Goal: Check status

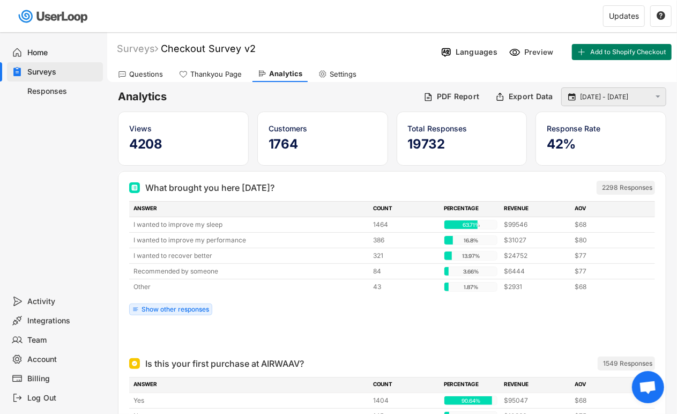
click at [624, 94] on input "[DATE] - [DATE]" at bounding box center [615, 97] width 71 height 11
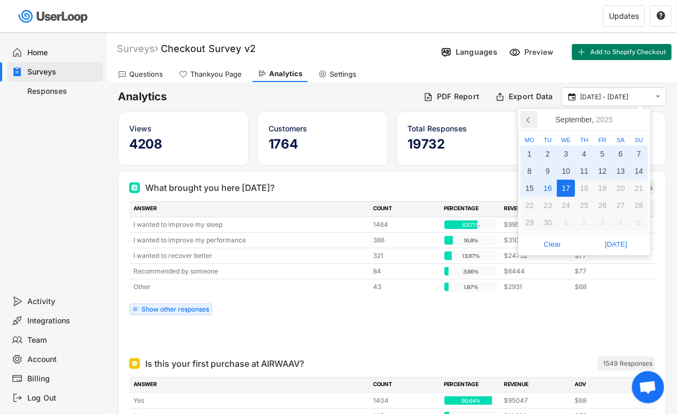
click at [532, 123] on icon at bounding box center [528, 119] width 17 height 17
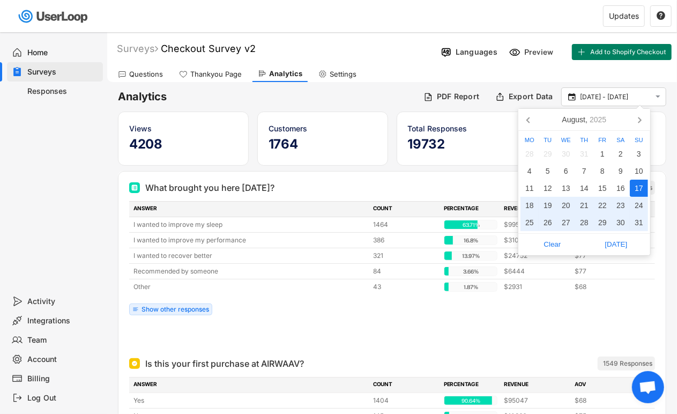
click at [636, 190] on div "17" at bounding box center [639, 188] width 18 height 17
click at [636, 183] on div "17" at bounding box center [639, 188] width 18 height 17
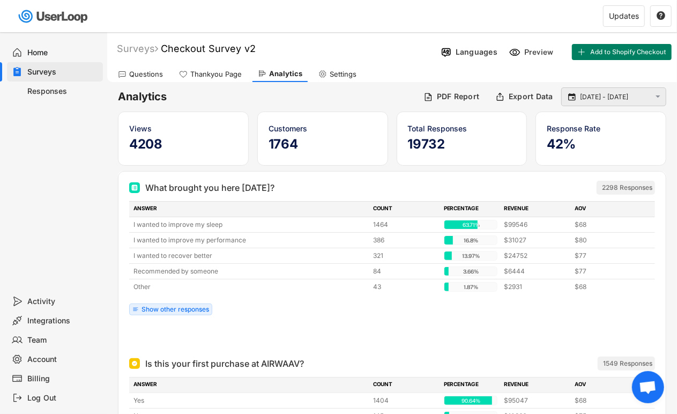
click at [637, 96] on input "[DATE] - [DATE]" at bounding box center [615, 97] width 71 height 11
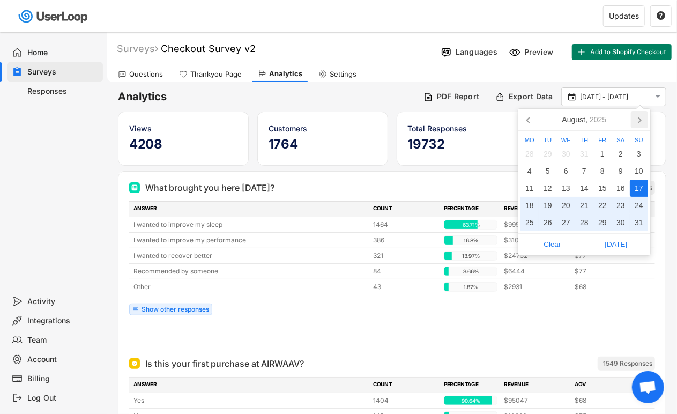
click at [640, 122] on icon at bounding box center [639, 119] width 17 height 17
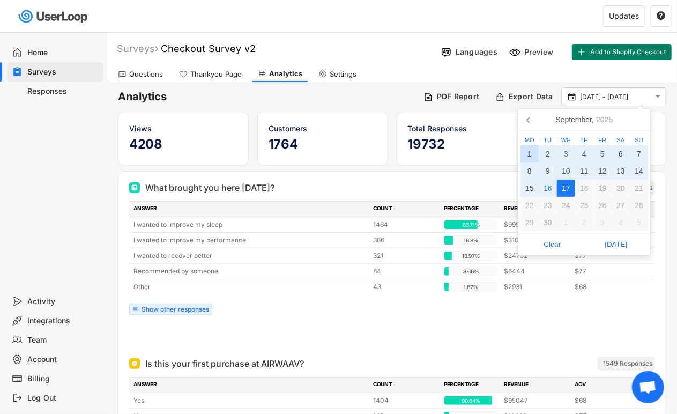
click at [535, 158] on div "1" at bounding box center [529, 153] width 18 height 17
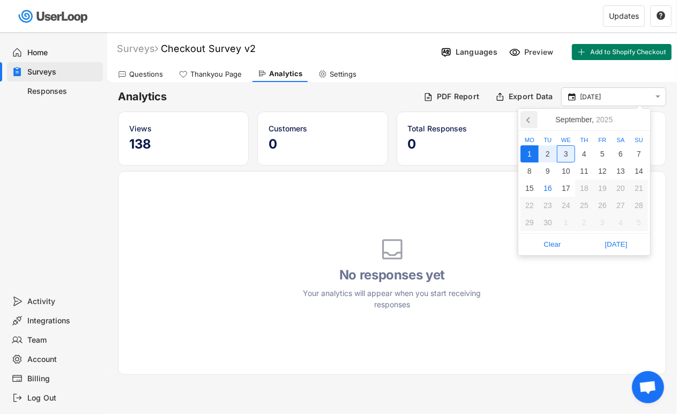
click at [533, 119] on icon at bounding box center [528, 119] width 17 height 17
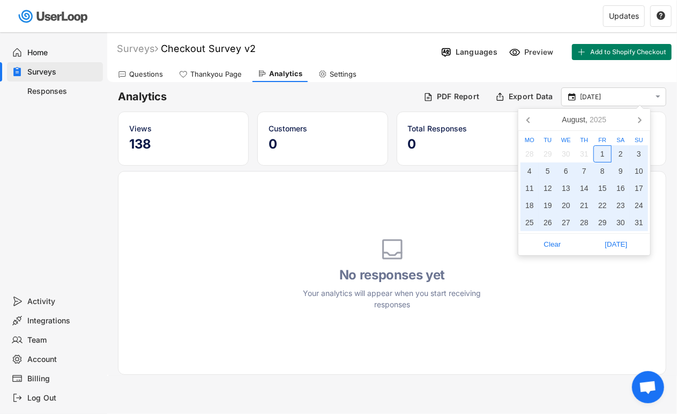
click at [596, 160] on div "1" at bounding box center [602, 153] width 18 height 17
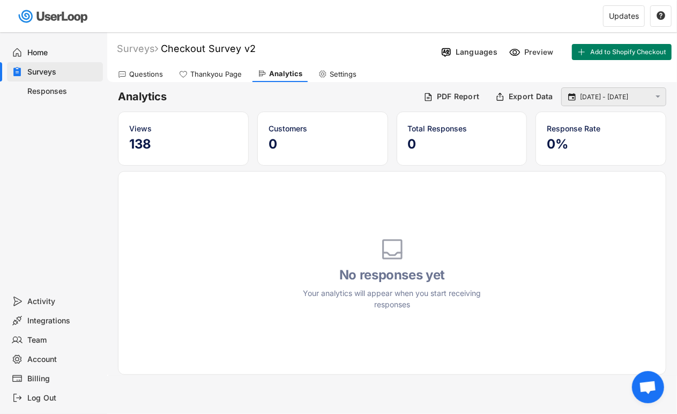
click at [611, 93] on input "[DATE] - [DATE]" at bounding box center [615, 97] width 71 height 11
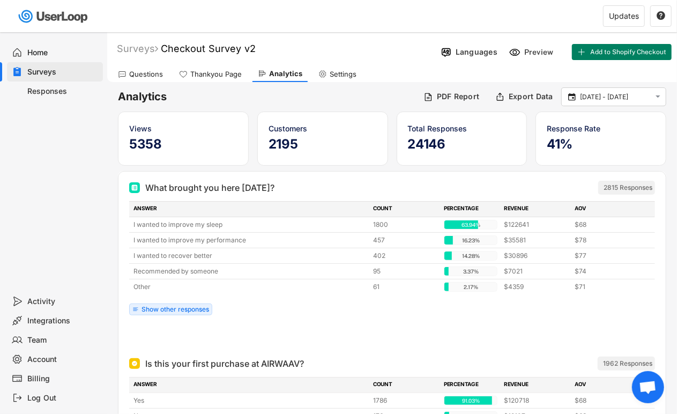
click at [415, 323] on div "What brought you here [DATE]? 2815 Responses ANSWER COUNT PERCENTAGE REVENUE AO…" at bounding box center [392, 262] width 526 height 170
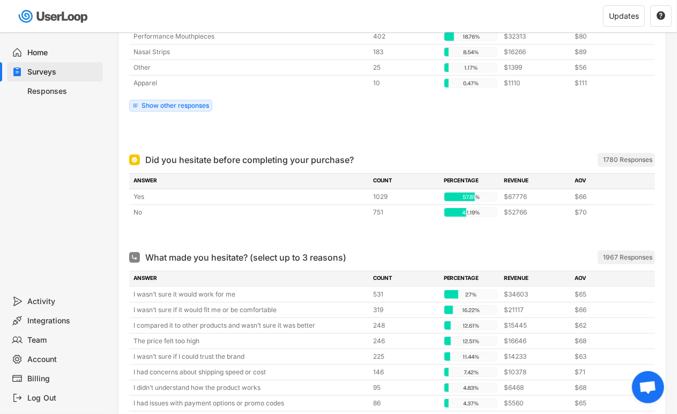
scroll to position [476, 0]
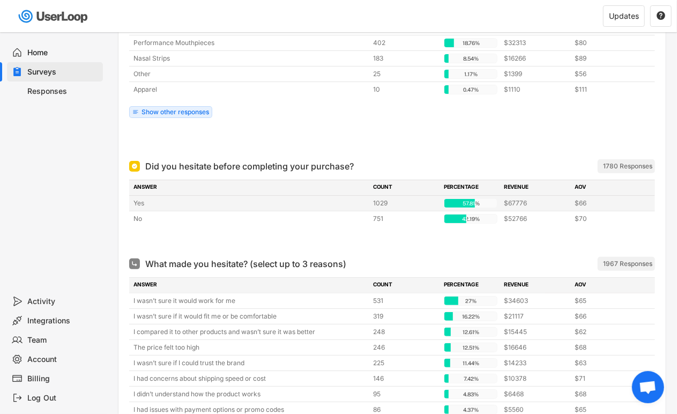
drag, startPoint x: 430, startPoint y: 205, endPoint x: 476, endPoint y: 206, distance: 45.6
click at [476, 206] on div "Yes 1029 57.81% 57.81% $67776 $66" at bounding box center [392, 203] width 526 height 15
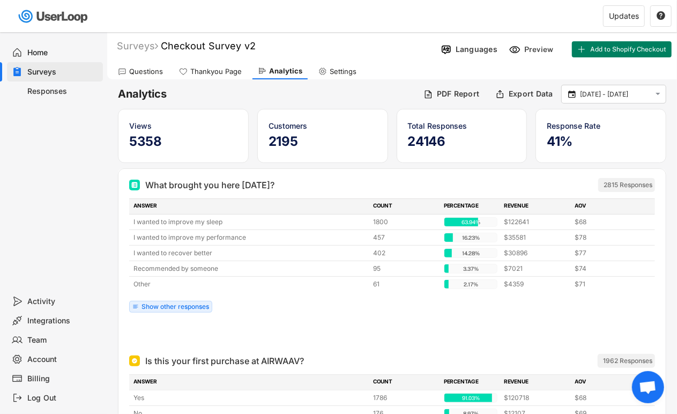
scroll to position [0, 0]
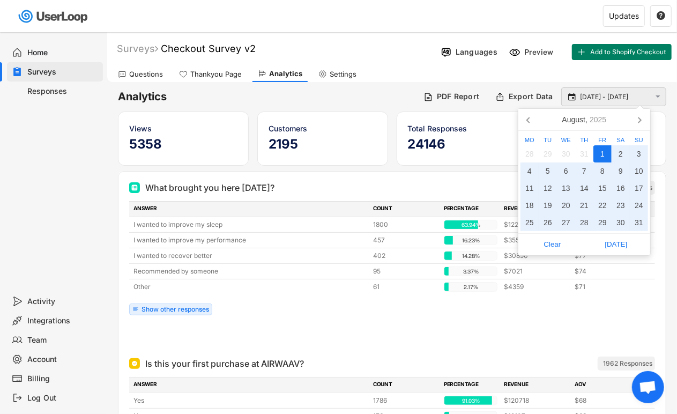
click at [581, 98] on input "[DATE] - [DATE]" at bounding box center [615, 97] width 71 height 11
click at [531, 117] on icon at bounding box center [528, 119] width 17 height 17
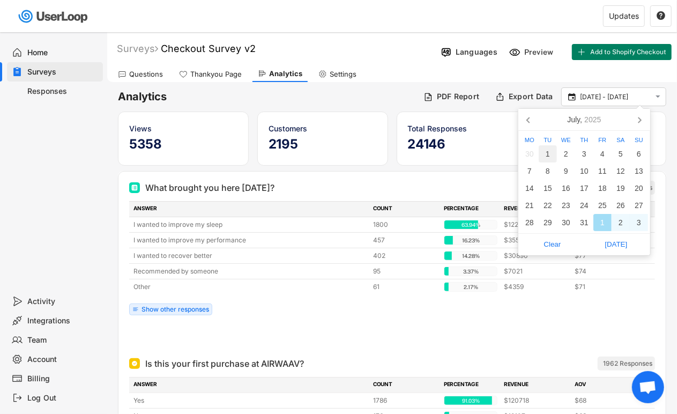
click at [543, 149] on div "1" at bounding box center [548, 153] width 18 height 17
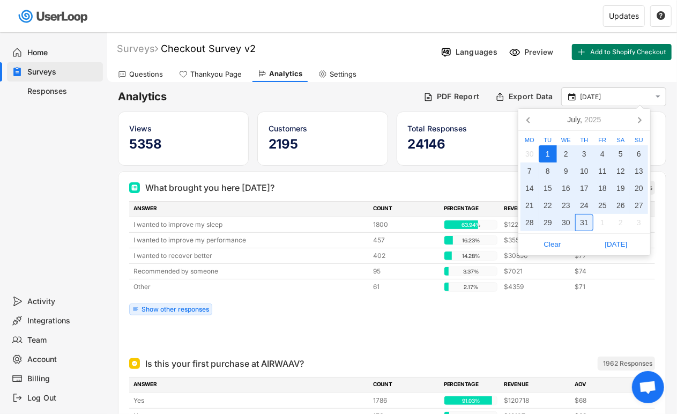
click at [589, 218] on div "31" at bounding box center [584, 222] width 18 height 17
type input "[DATE] - [DATE]"
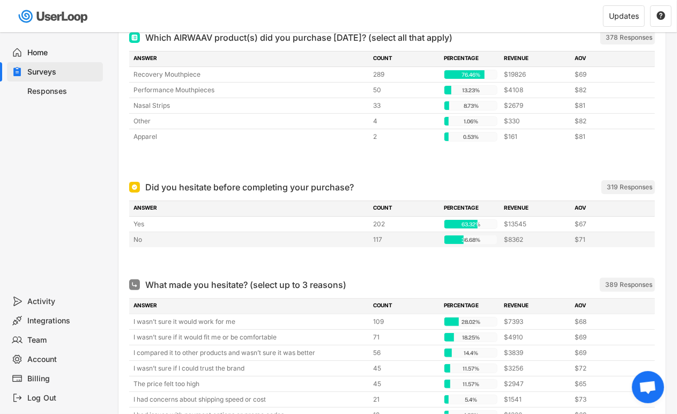
scroll to position [476, 0]
